Goal: Task Accomplishment & Management: Manage account settings

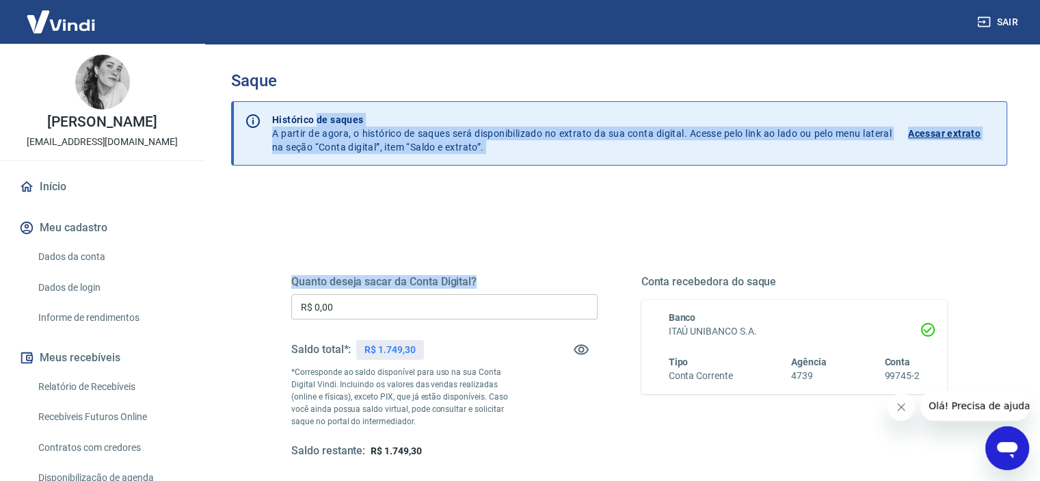
drag, startPoint x: 0, startPoint y: 0, endPoint x: 341, endPoint y: 308, distance: 460.1
click at [341, 308] on div "Saque Histórico de saques A partir de agora, o histórico de saques será disponi…" at bounding box center [619, 315] width 776 height 489
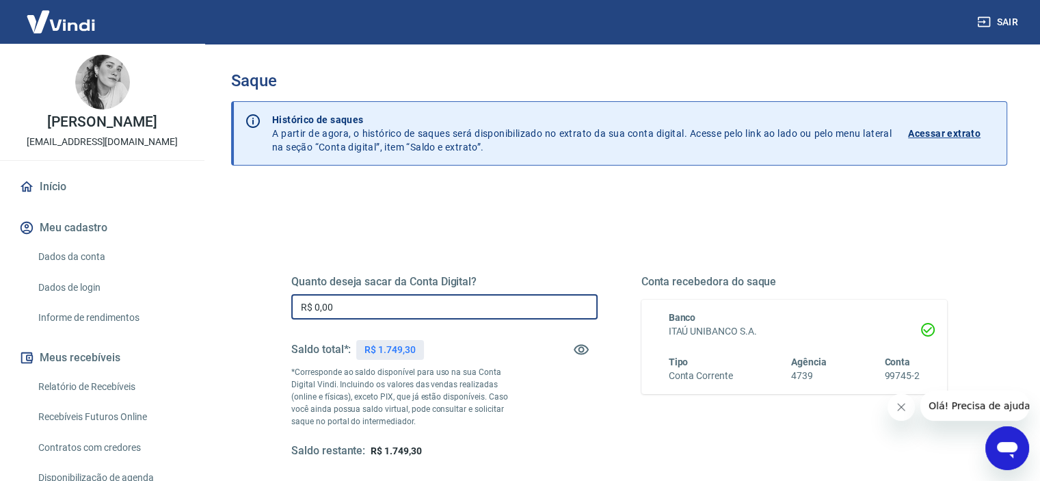
click at [341, 308] on input "R$ 0,00" at bounding box center [444, 306] width 306 height 25
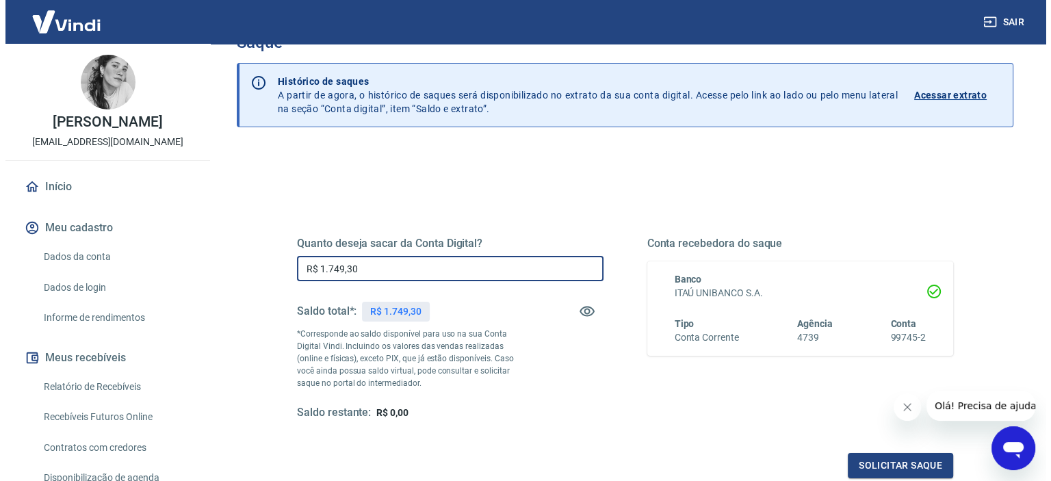
scroll to position [155, 0]
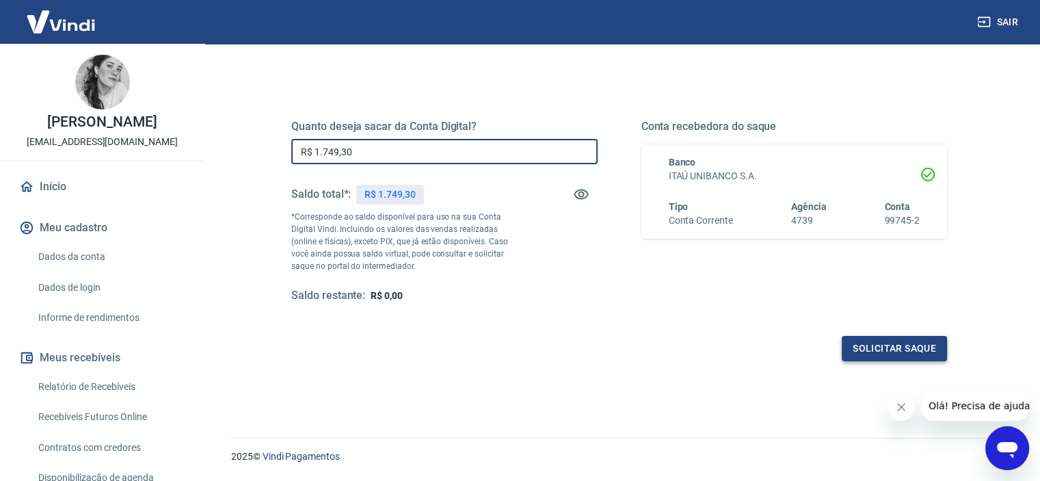
type input "R$ 1.749,30"
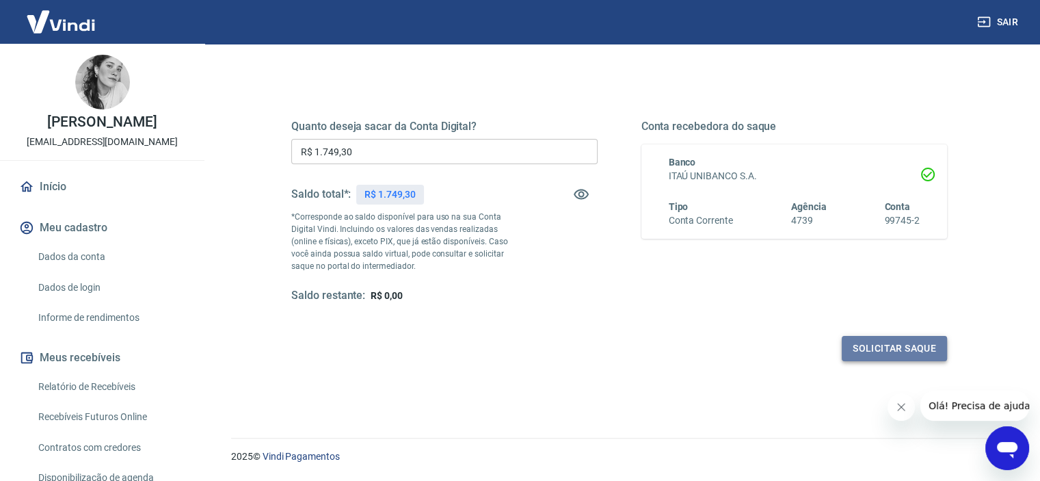
click at [892, 347] on button "Solicitar saque" at bounding box center [894, 348] width 105 height 25
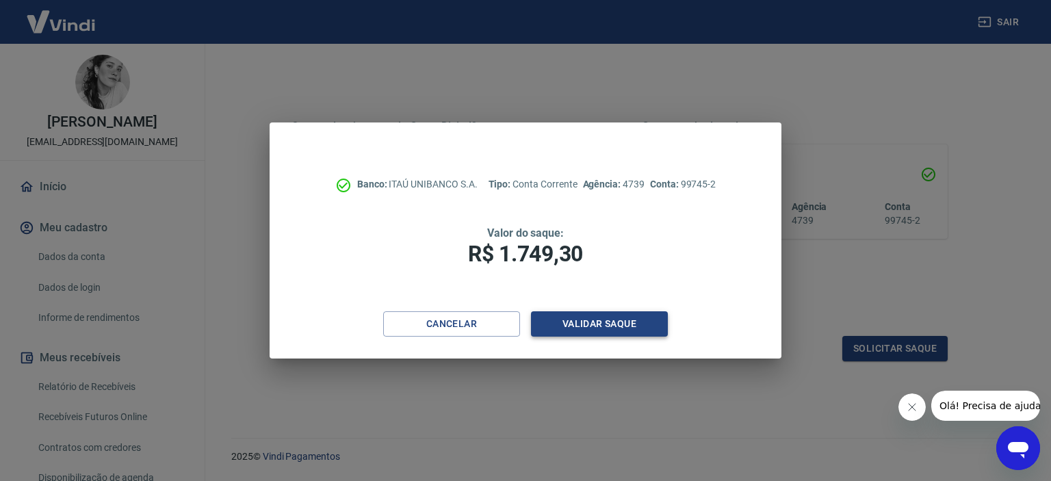
click at [633, 326] on button "Validar saque" at bounding box center [599, 323] width 137 height 25
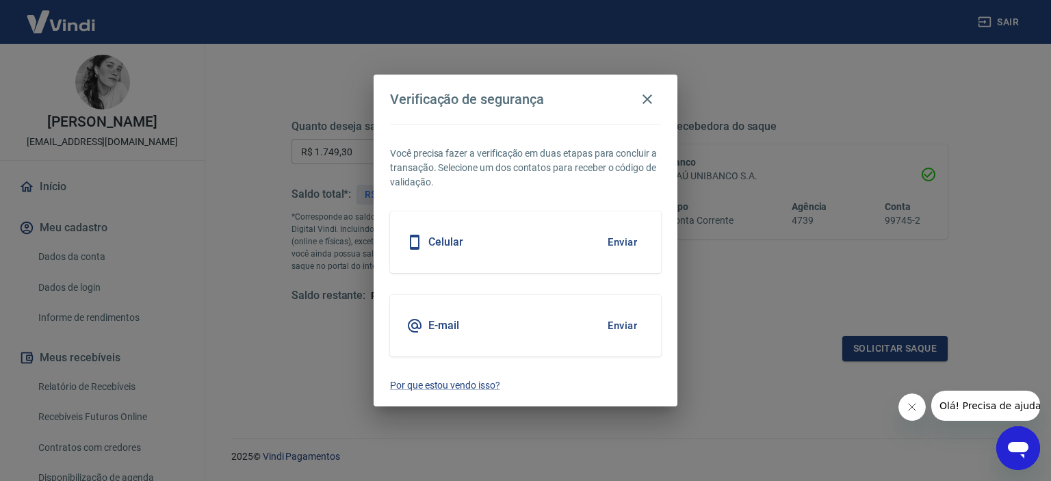
click at [616, 314] on button "Enviar" at bounding box center [622, 325] width 44 height 29
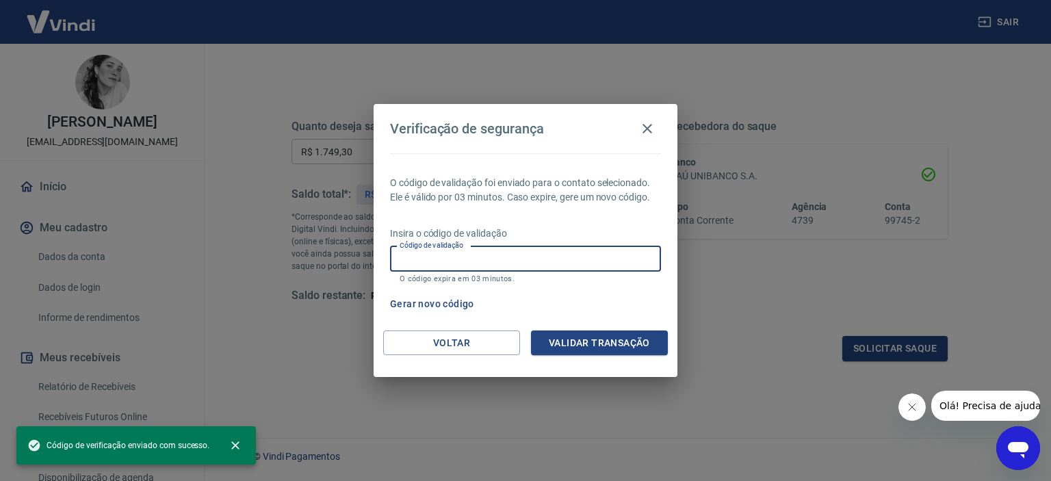
click at [443, 261] on input "Código de validação" at bounding box center [525, 258] width 271 height 25
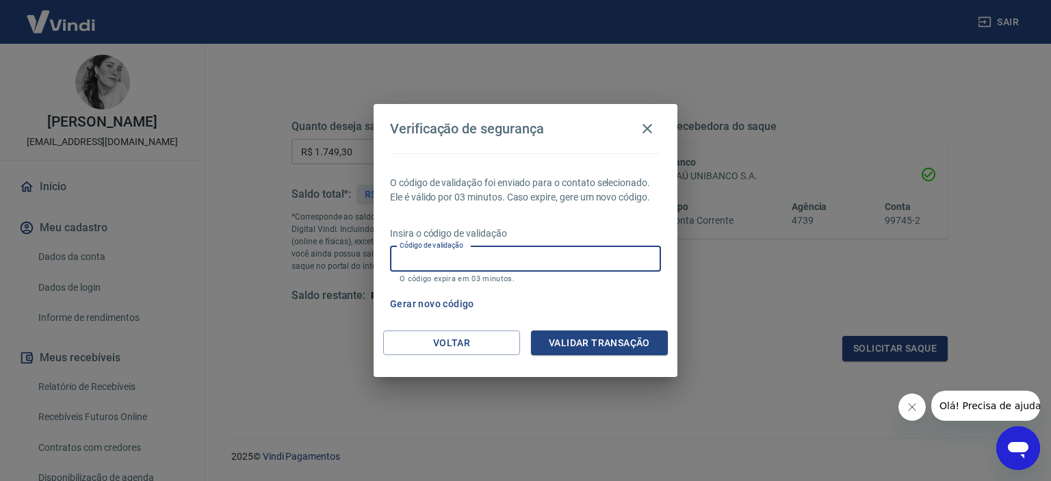
paste input "687304"
type input "687304"
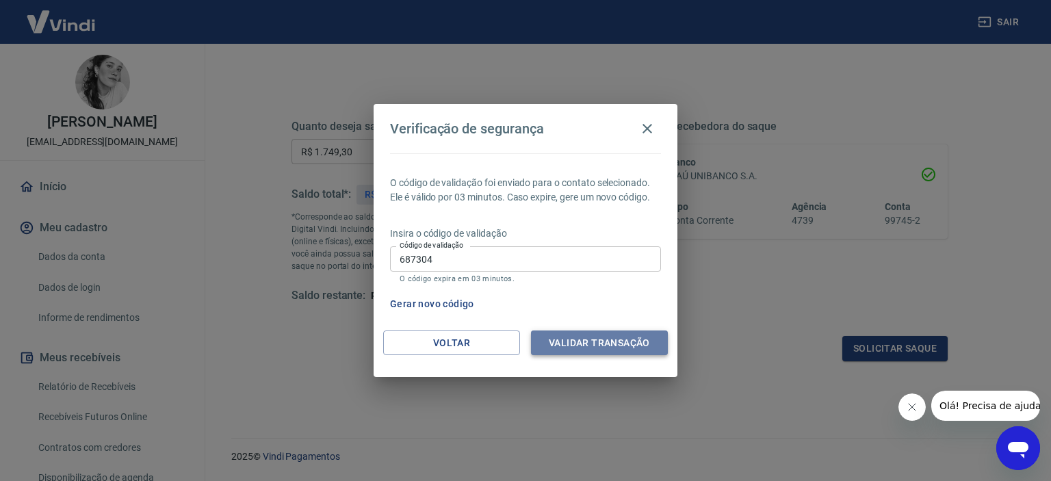
click at [590, 339] on button "Validar transação" at bounding box center [599, 342] width 137 height 25
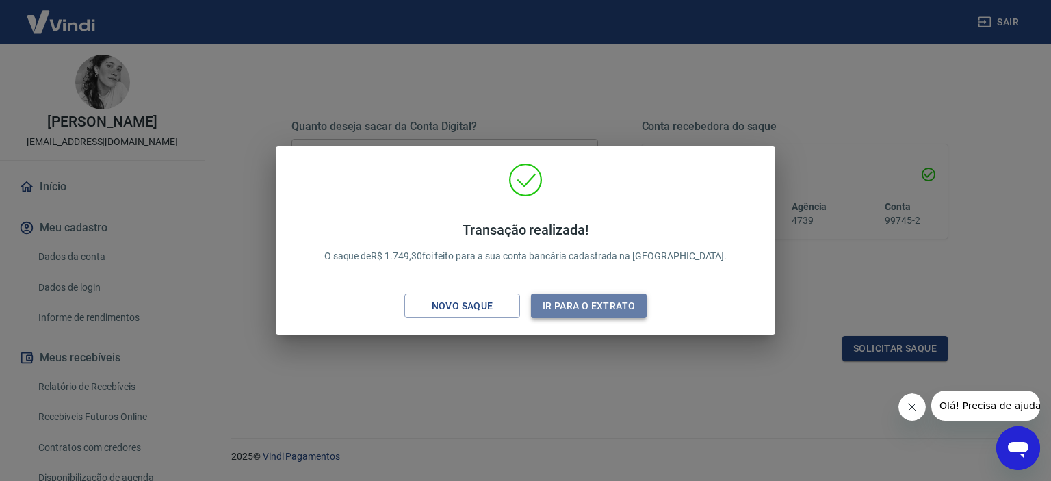
click at [589, 309] on button "Ir para o extrato" at bounding box center [589, 305] width 116 height 25
